Goal: Task Accomplishment & Management: Manage account settings

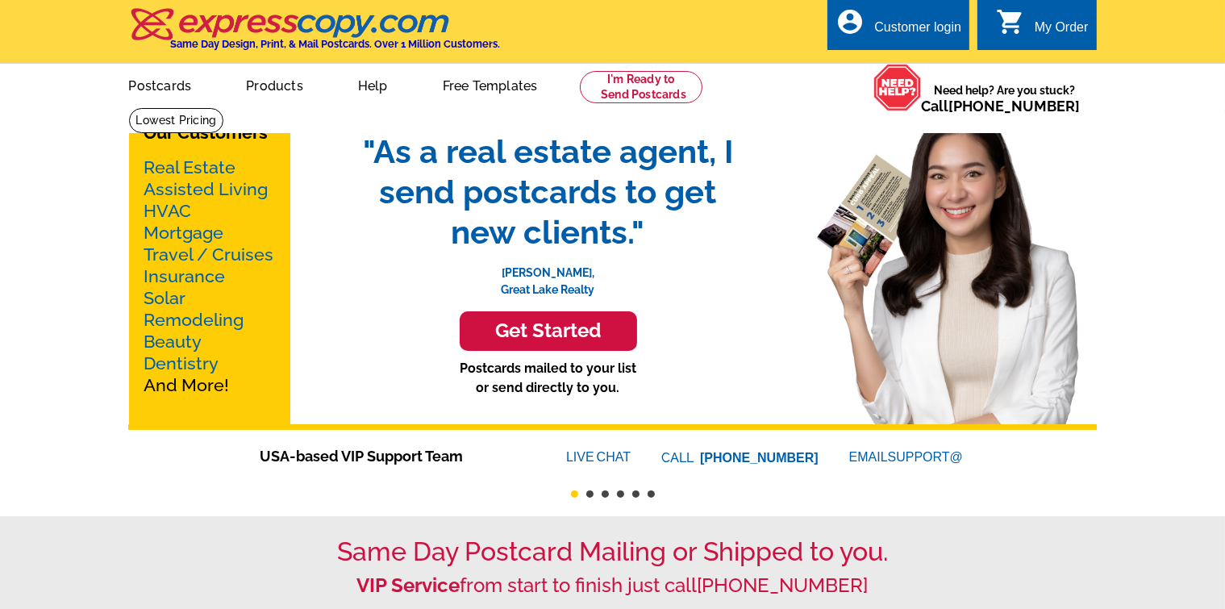
click at [893, 30] on div "Customer login" at bounding box center [917, 31] width 87 height 23
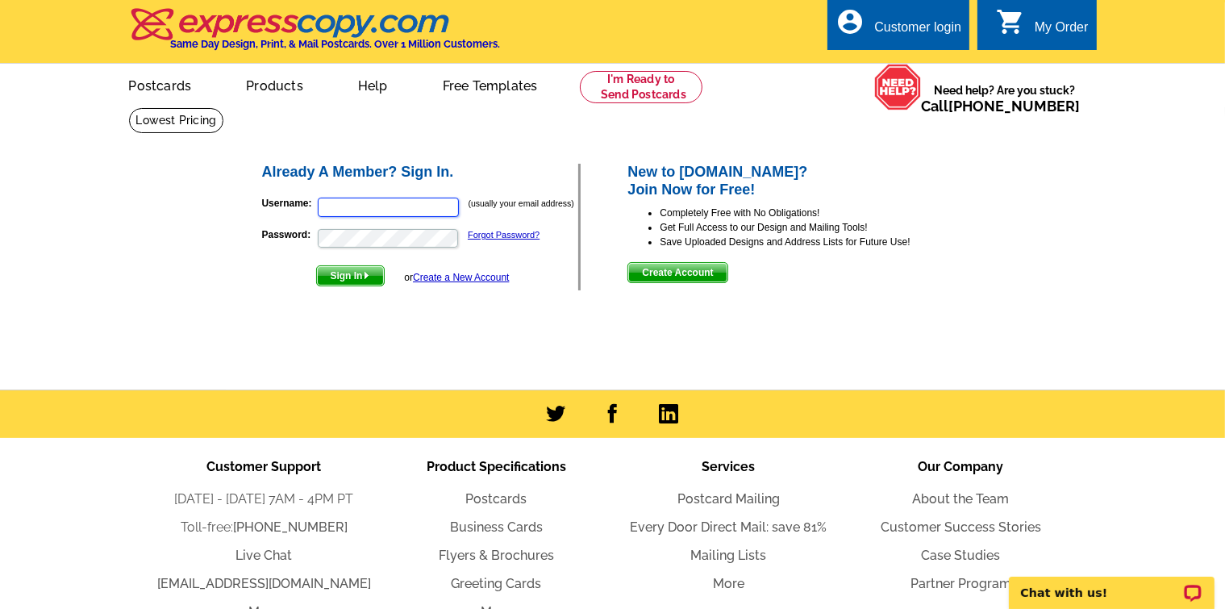
click at [351, 206] on input "Username:" at bounding box center [388, 207] width 141 height 19
type input "[EMAIL_ADDRESS][DOMAIN_NAME]"
click at [360, 276] on span "Sign In" at bounding box center [350, 275] width 67 height 19
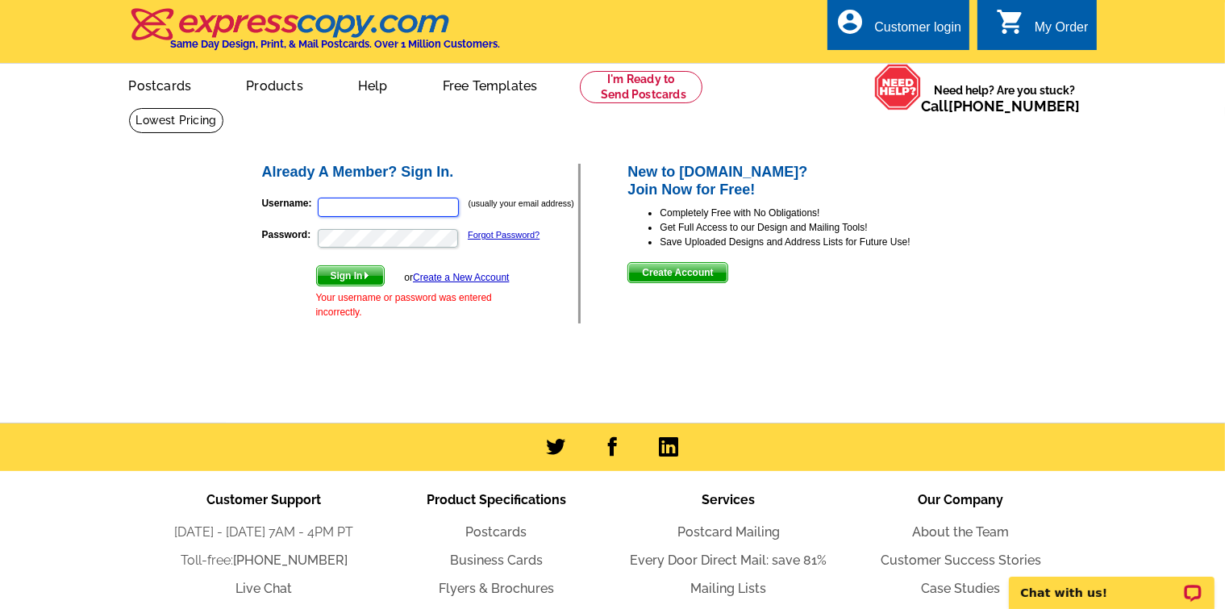
click at [339, 206] on input "Username:" at bounding box center [388, 207] width 141 height 19
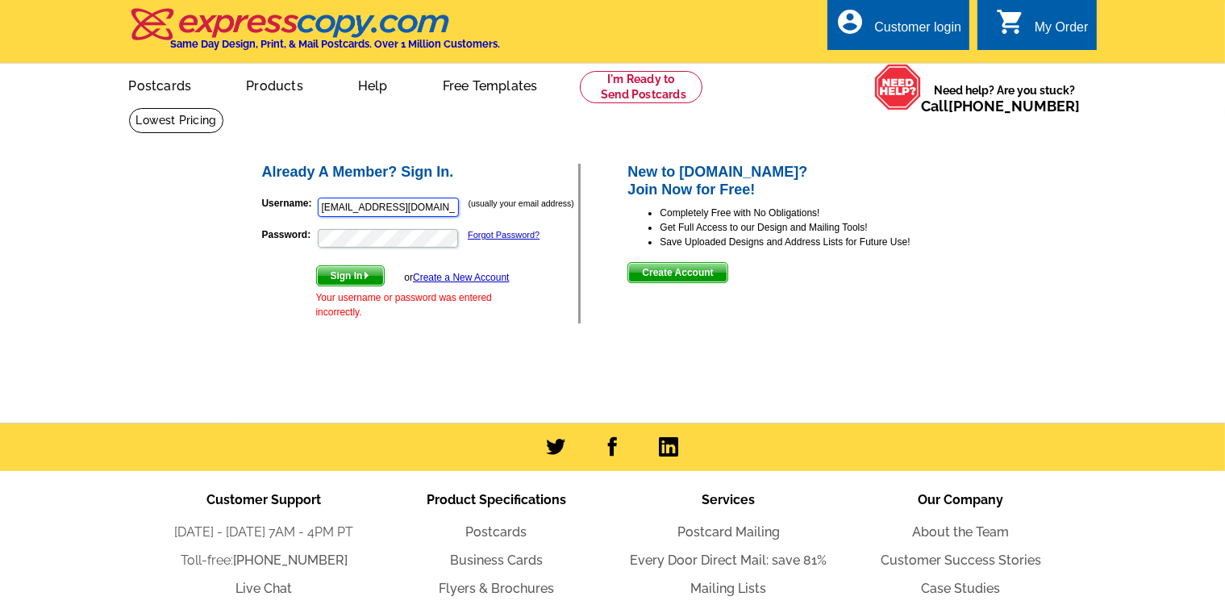
type input "[EMAIL_ADDRESS][DOMAIN_NAME]"
click at [338, 276] on span "Sign In" at bounding box center [350, 275] width 67 height 19
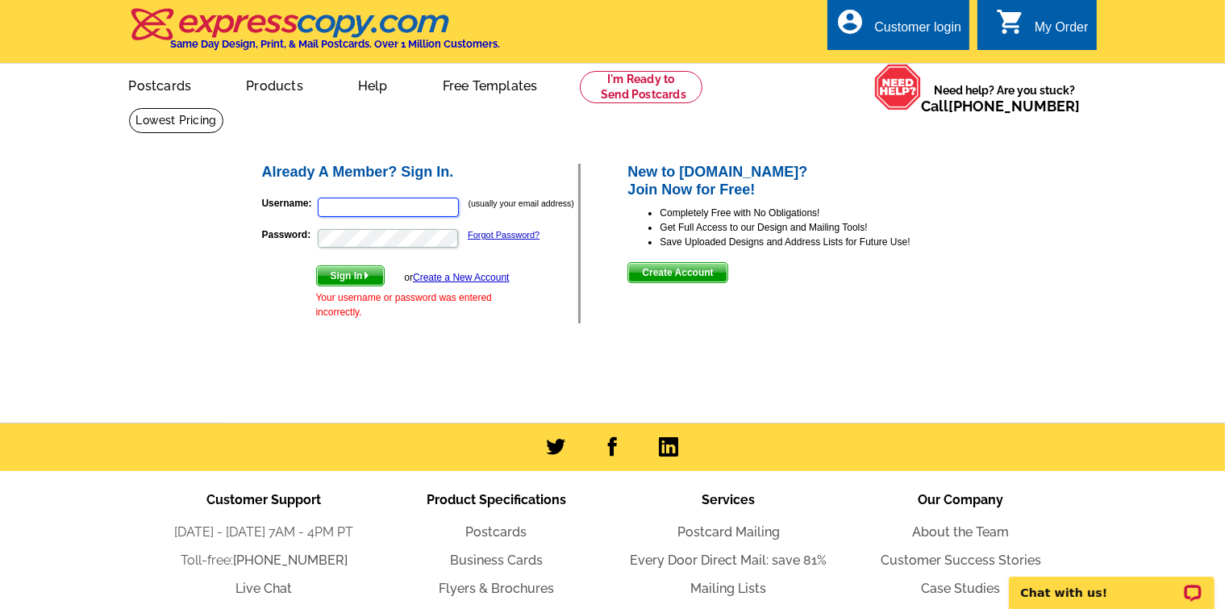
click at [325, 206] on input "Username:" at bounding box center [388, 207] width 141 height 19
type input "[EMAIL_ADDRESS][DOMAIN_NAME]"
click at [360, 279] on span "Sign In" at bounding box center [350, 275] width 67 height 19
